Goal: Task Accomplishment & Management: Use online tool/utility

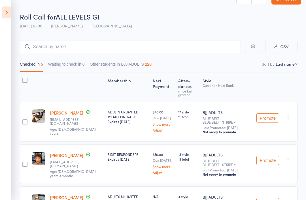
scroll to position [13, 0]
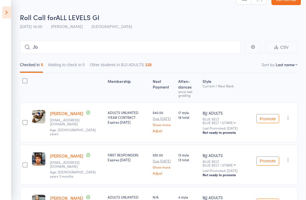
type input "[PERSON_NAME]"
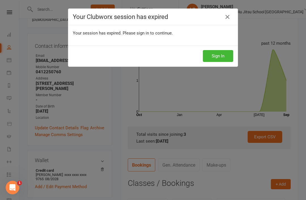
click at [232, 14] on link at bounding box center [227, 16] width 9 height 9
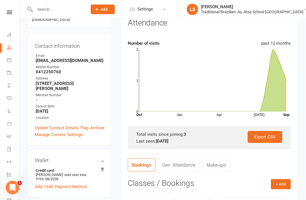
click at [13, 13] on link at bounding box center [9, 12] width 20 height 4
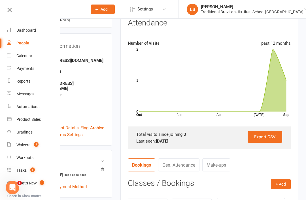
click at [119, 130] on main "✓ Memberships KIDS 5-6 YRS - ONCE A WEEK Expires on 20th August, 2028 $ Balance…" at bounding box center [209, 136] width 186 height 372
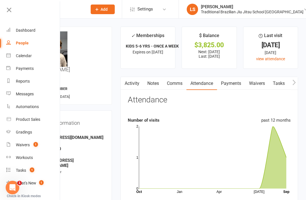
scroll to position [0, 1]
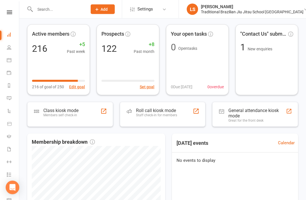
click at [89, 115] on div "Class kiosk mode Members self check-in" at bounding box center [70, 114] width 86 height 25
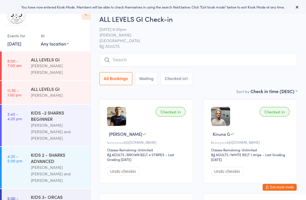
click at [197, 64] on input "search" at bounding box center [199, 60] width 198 height 13
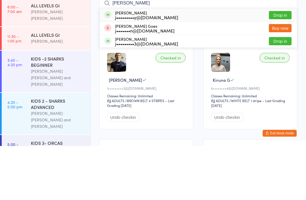
type input "Joel"
click at [275, 65] on button "Drop in" at bounding box center [280, 69] width 23 height 8
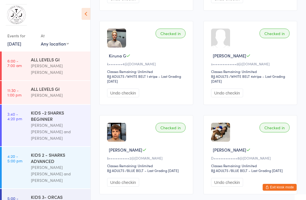
scroll to position [172, 0]
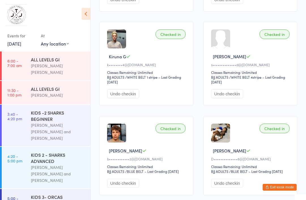
click at [274, 191] on button "Exit kiosk mode" at bounding box center [280, 187] width 34 height 7
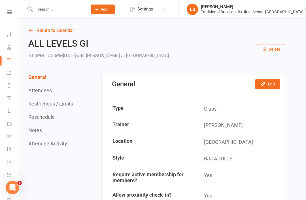
click at [16, 11] on link at bounding box center [9, 12] width 20 height 4
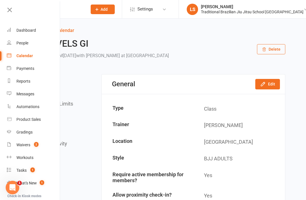
click at [31, 38] on link "People" at bounding box center [34, 43] width 54 height 13
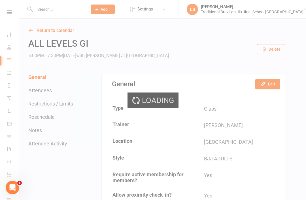
select select "100"
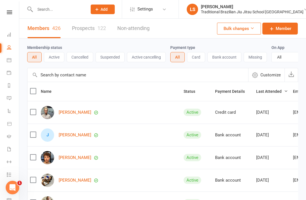
click at [13, 8] on nav "Clubworx Dashboard People Calendar Payments Reports Messages Automations Produc…" at bounding box center [9, 101] width 19 height 200
click at [12, 12] on icon at bounding box center [9, 12] width 5 height 4
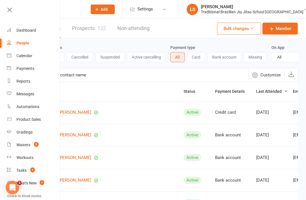
click at [35, 30] on div "Dashboard" at bounding box center [26, 30] width 20 height 5
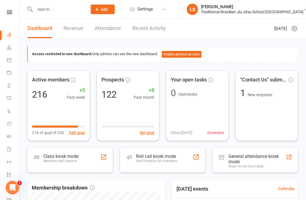
click at [160, 161] on div "Staff check-in for members" at bounding box center [156, 161] width 41 height 4
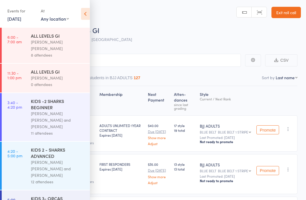
click at [86, 12] on icon at bounding box center [85, 14] width 9 height 12
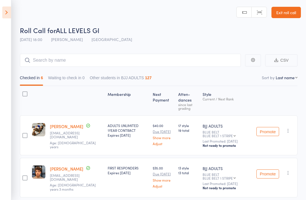
click at [8, 16] on icon at bounding box center [6, 13] width 9 height 12
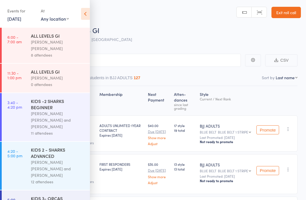
click at [84, 17] on icon at bounding box center [85, 14] width 9 height 12
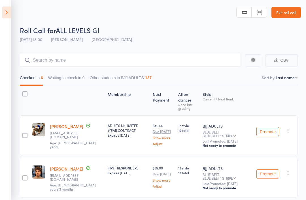
click at [9, 12] on icon at bounding box center [6, 13] width 9 height 12
